Goal: Information Seeking & Learning: Learn about a topic

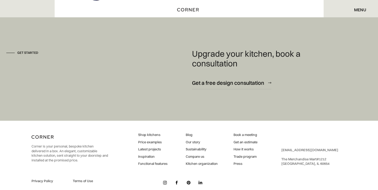
scroll to position [4707, 0]
click at [165, 181] on img at bounding box center [165, 183] width 4 height 4
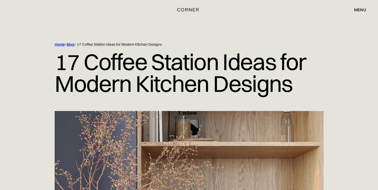
scroll to position [0, 0]
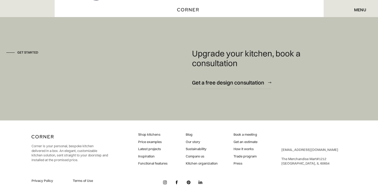
scroll to position [4707, 0]
click at [166, 181] on img at bounding box center [165, 183] width 4 height 4
click at [189, 181] on img at bounding box center [189, 183] width 4 height 4
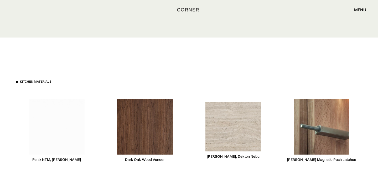
scroll to position [1551, 0]
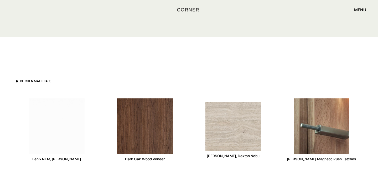
click at [148, 127] on img at bounding box center [145, 127] width 56 height 56
click at [148, 158] on div "Dark Oak Wood Veneer" at bounding box center [145, 159] width 40 height 5
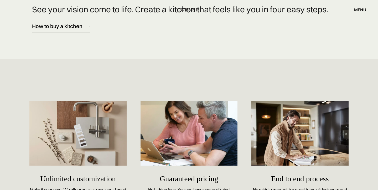
scroll to position [2309, 0]
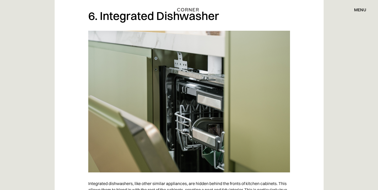
scroll to position [1883, 0]
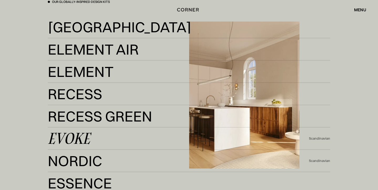
scroll to position [982, 0]
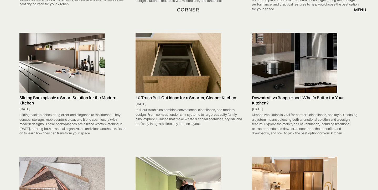
scroll to position [417, 0]
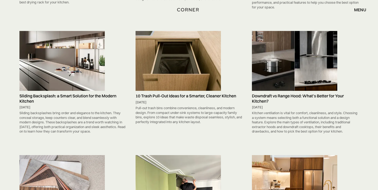
click at [178, 76] on img at bounding box center [178, 61] width 85 height 60
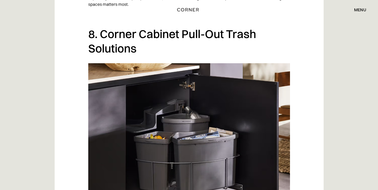
scroll to position [1917, 0]
